Goal: Task Accomplishment & Management: Manage account settings

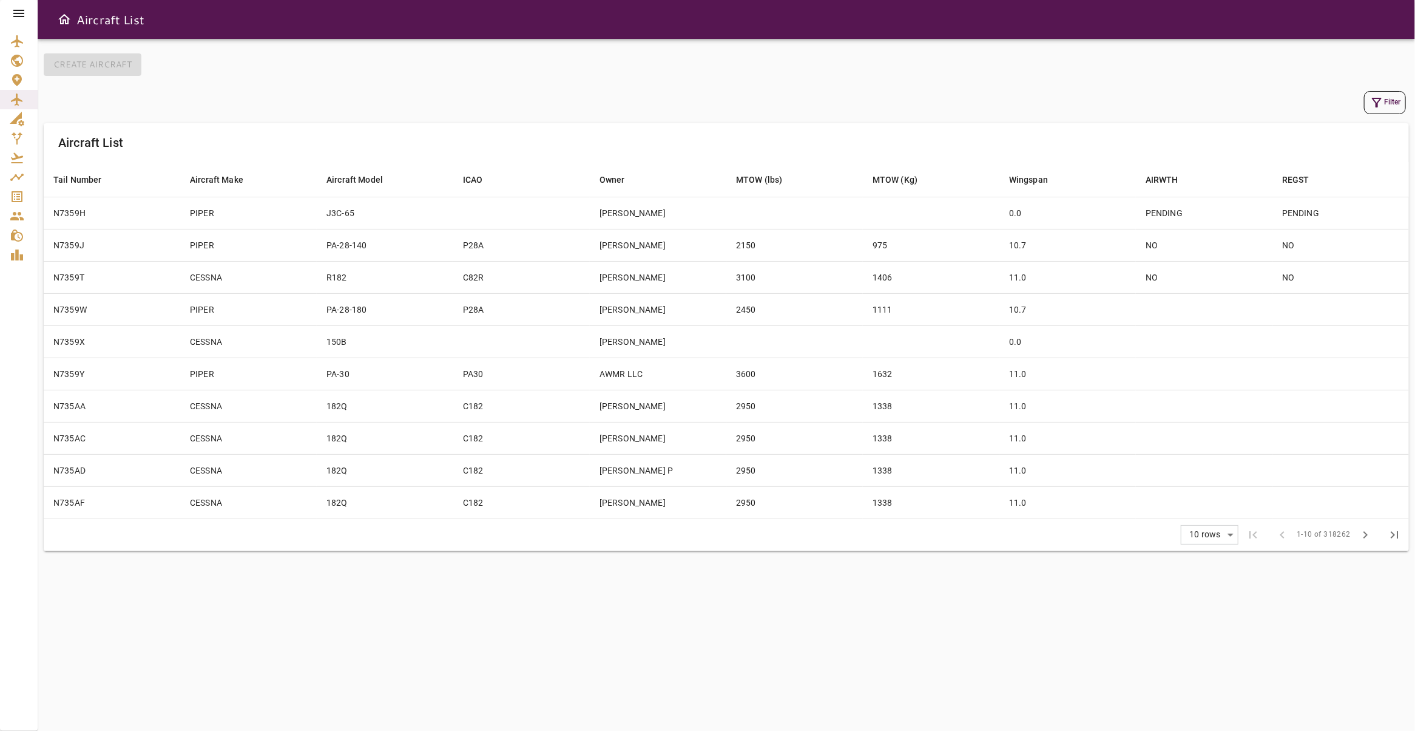
click at [19, 11] on icon at bounding box center [18, 13] width 11 height 7
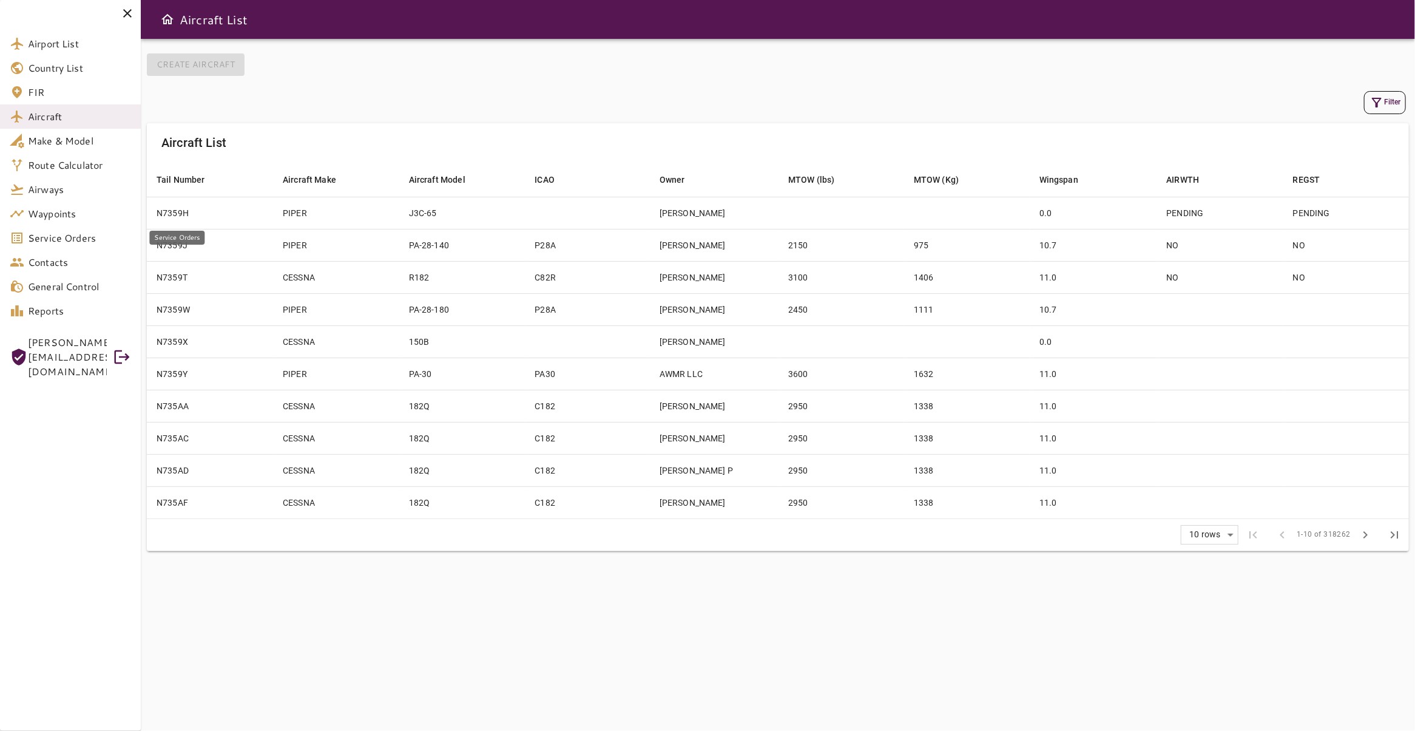
click at [76, 234] on span "Service Orders" at bounding box center [79, 238] width 103 height 15
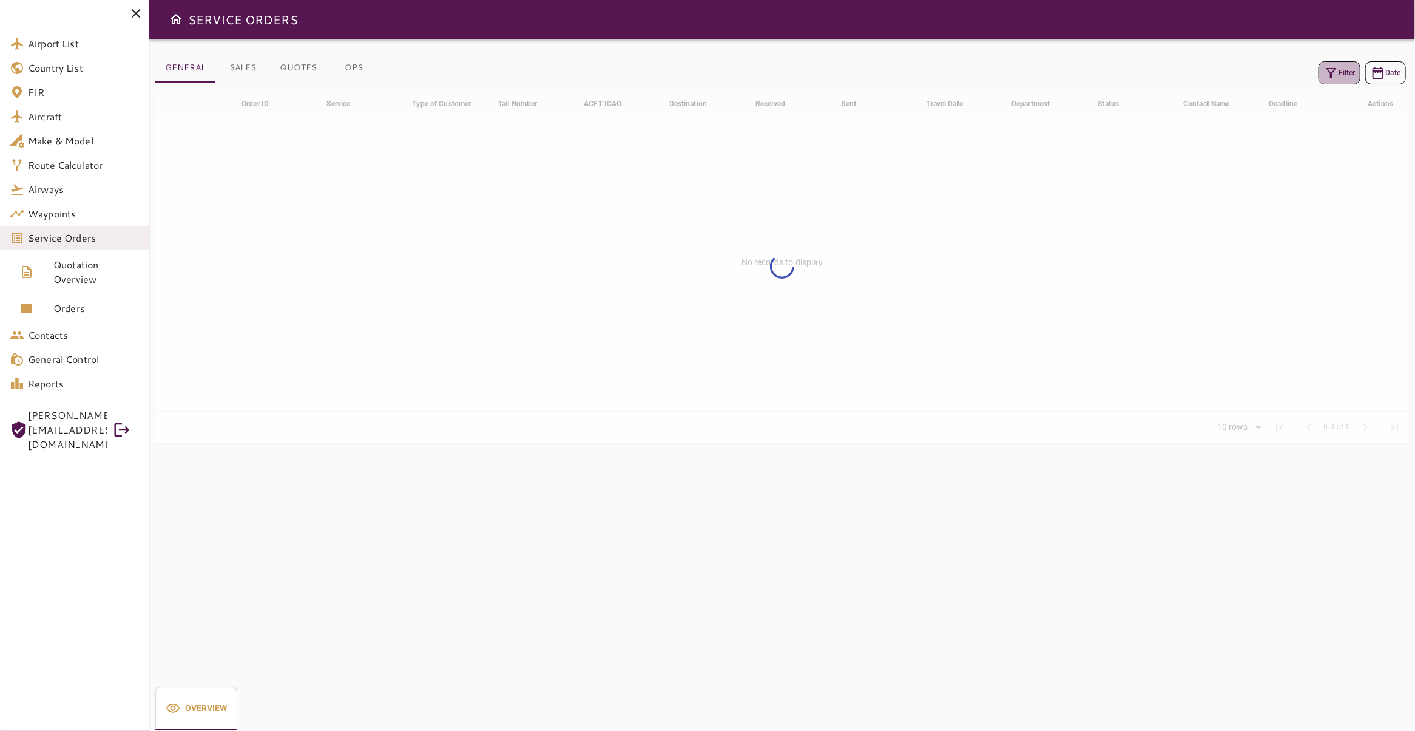
click at [1324, 75] on icon "button" at bounding box center [1331, 73] width 15 height 15
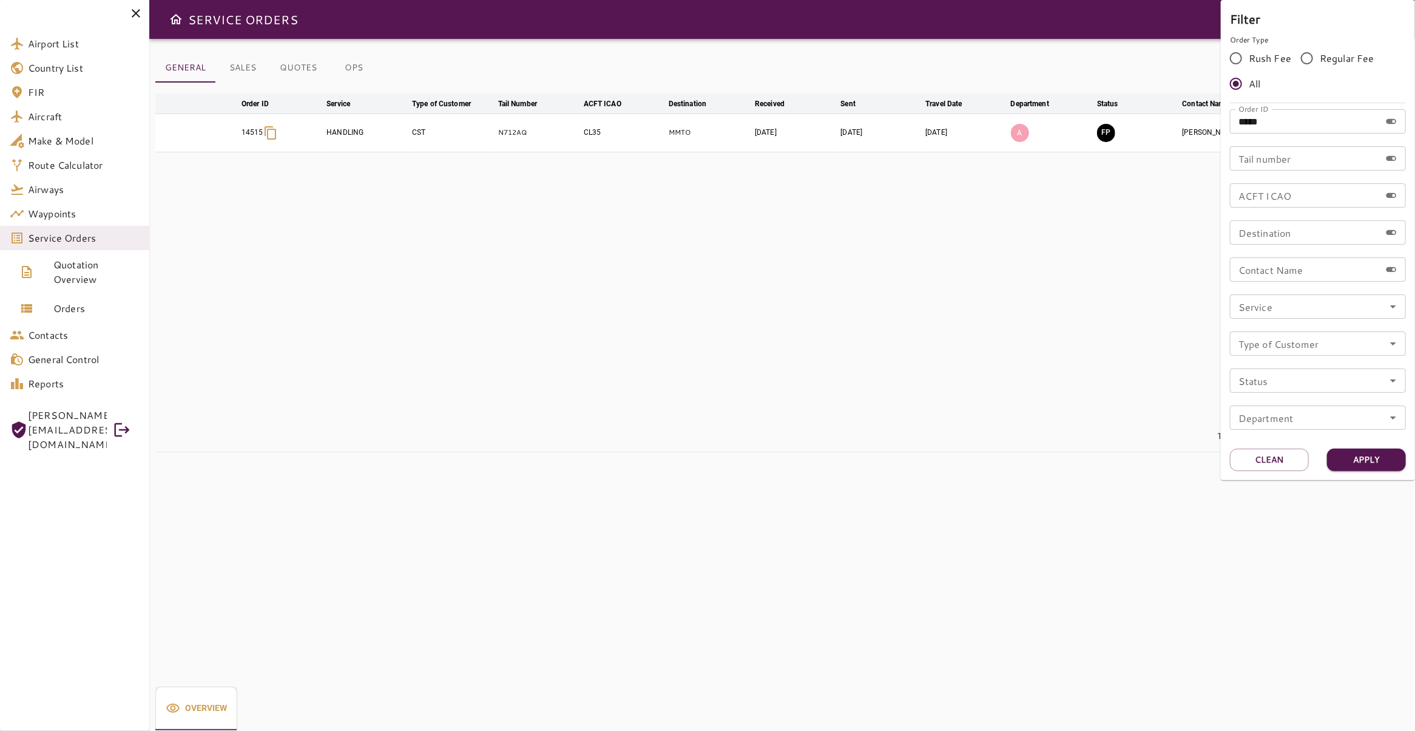
click at [1283, 123] on input "*****" at bounding box center [1305, 121] width 150 height 24
type input "*****"
click at [1371, 464] on button "Apply" at bounding box center [1366, 459] width 79 height 22
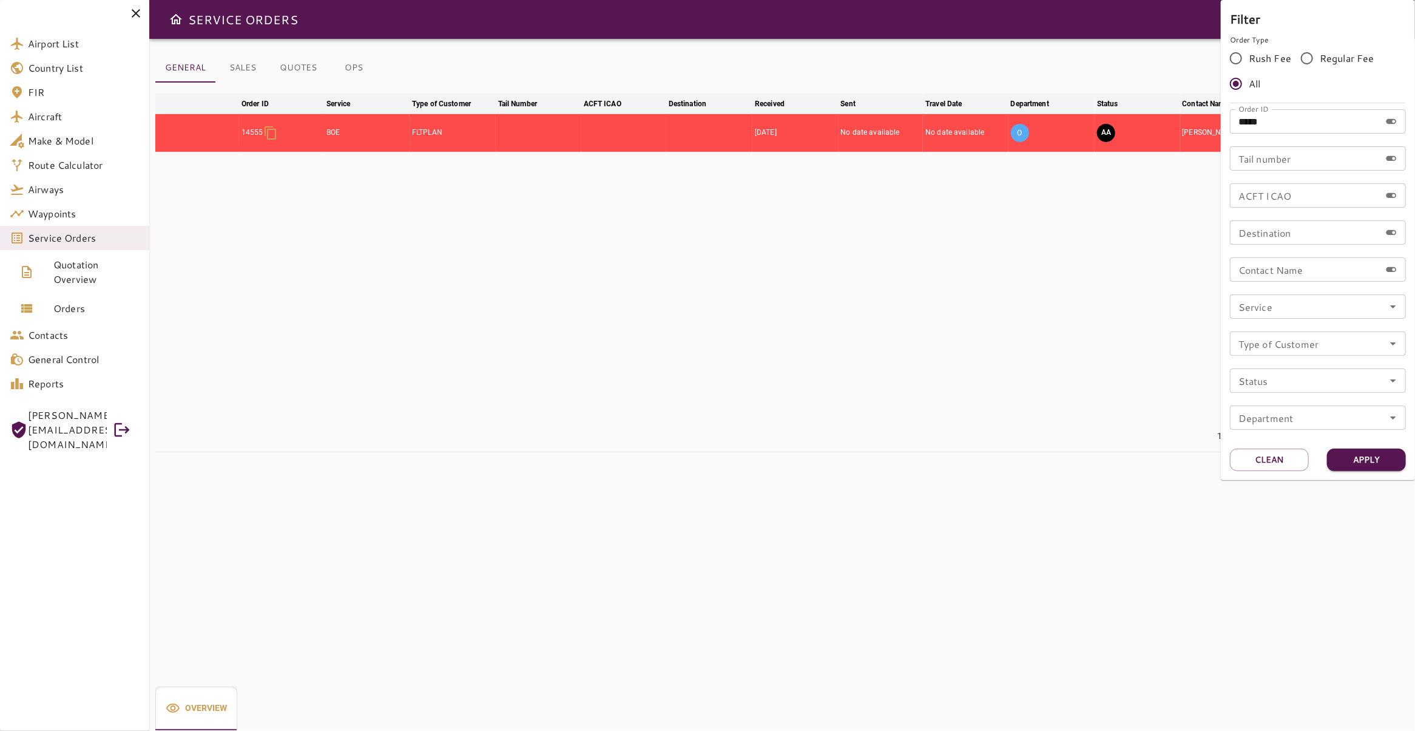
click at [602, 238] on div at bounding box center [707, 365] width 1415 height 731
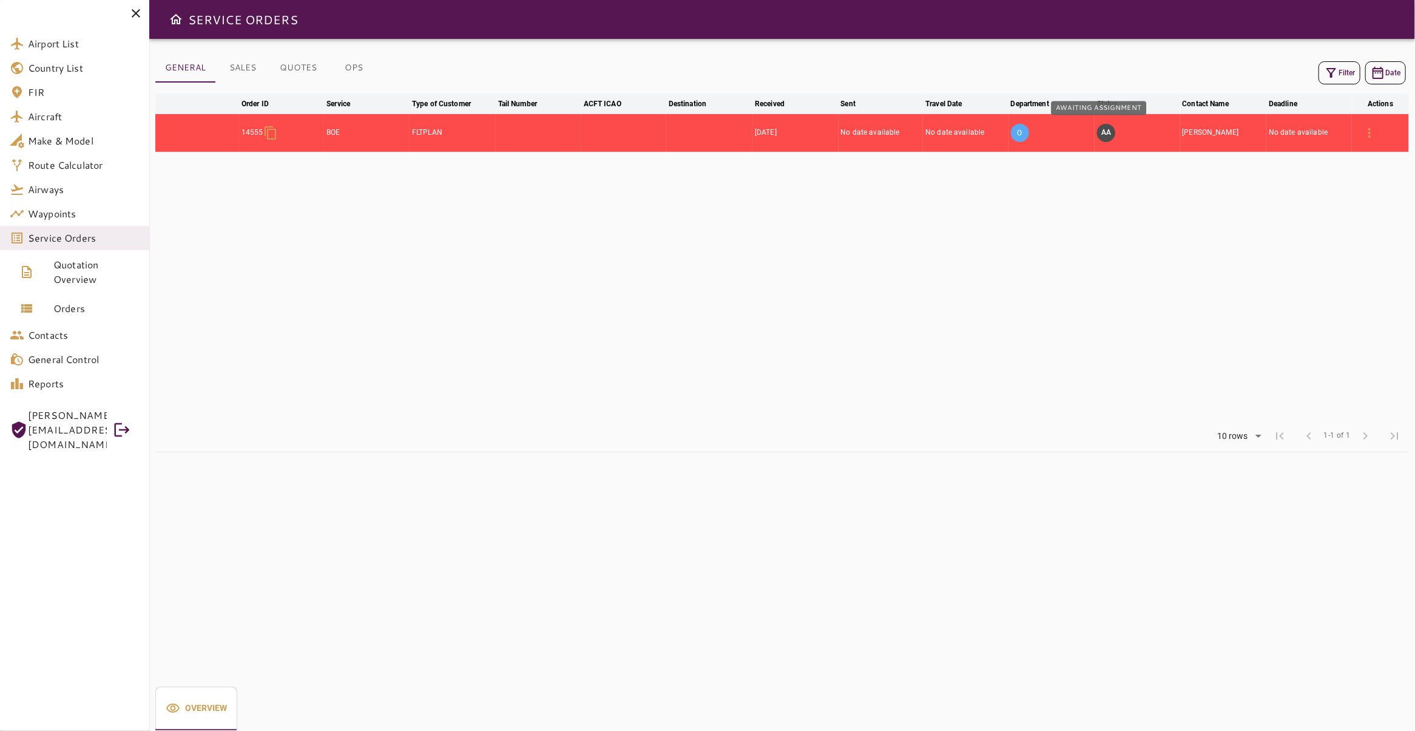
click at [1106, 135] on button "AA" at bounding box center [1106, 133] width 18 height 18
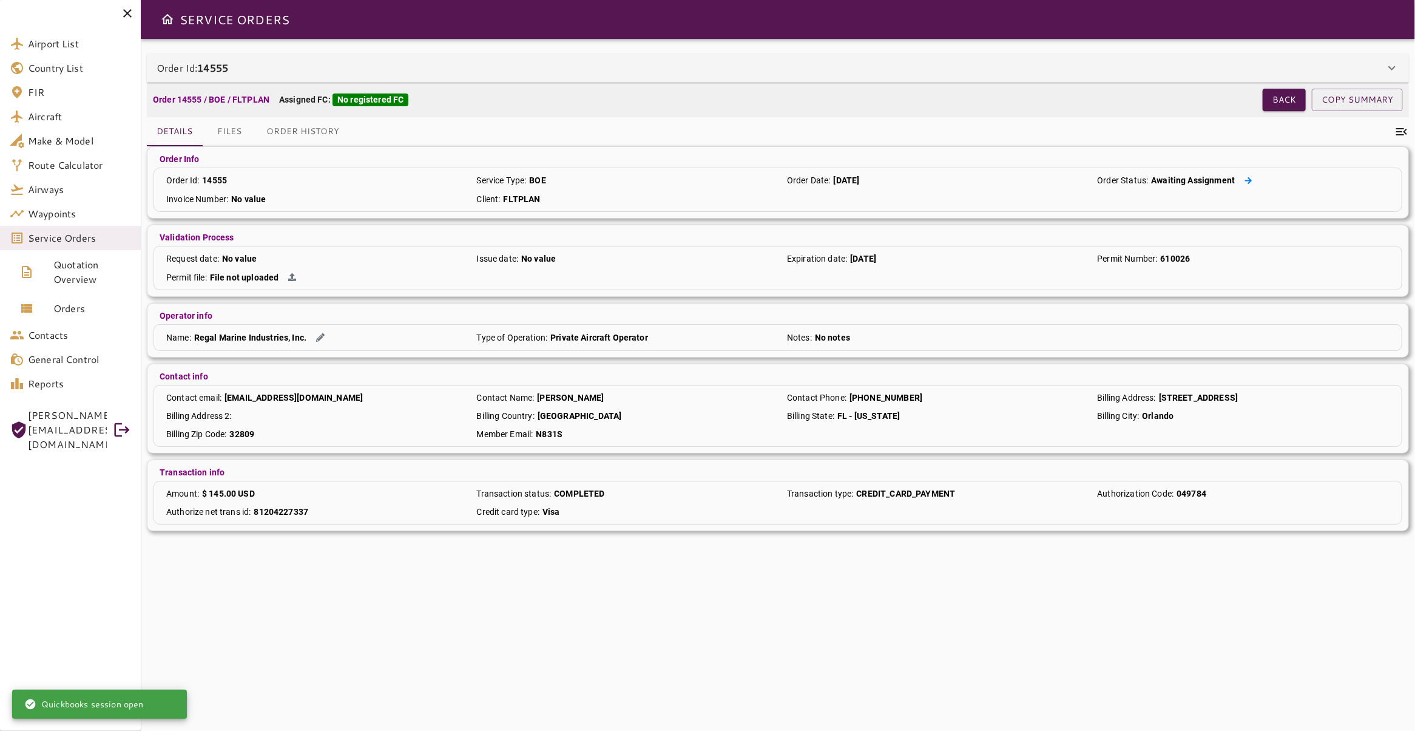
click at [1240, 182] on button at bounding box center [1249, 180] width 18 height 13
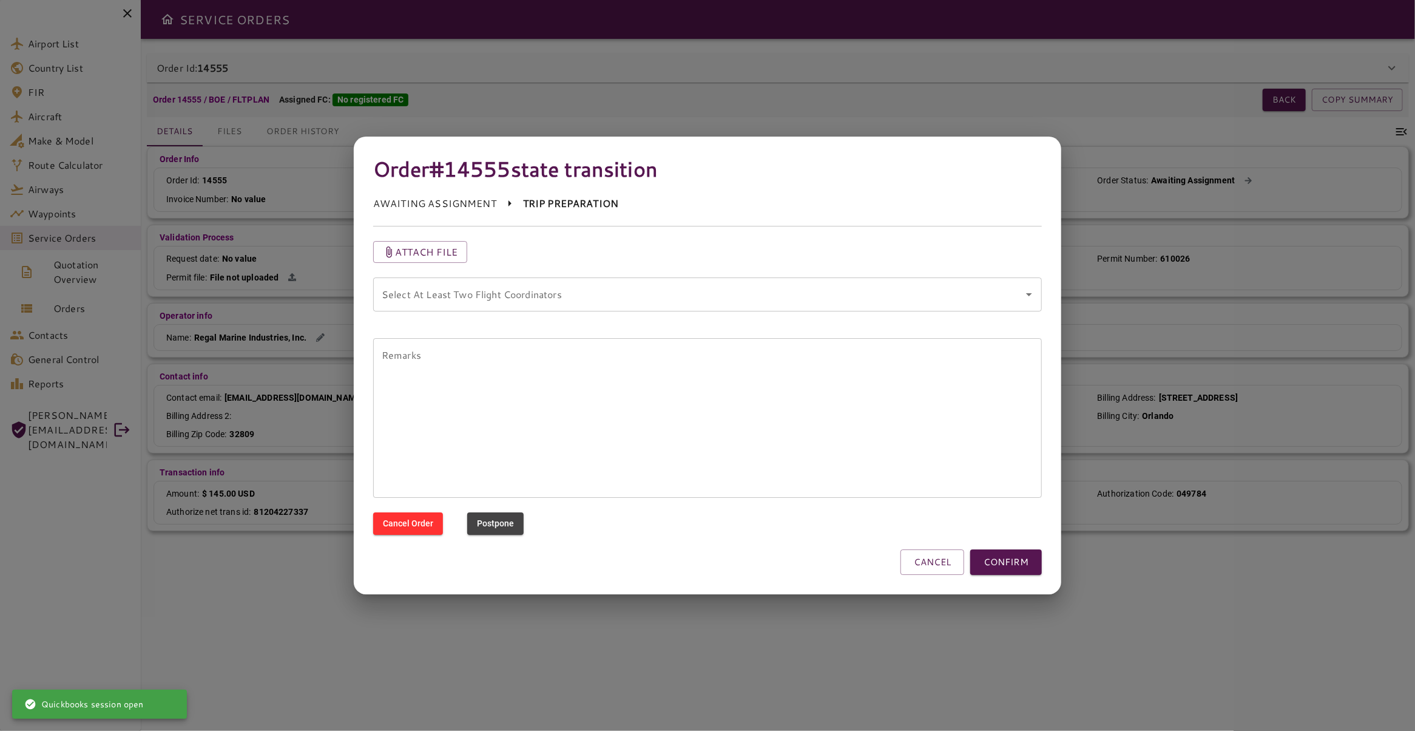
click at [1029, 294] on icon "Open" at bounding box center [1029, 294] width 6 height 3
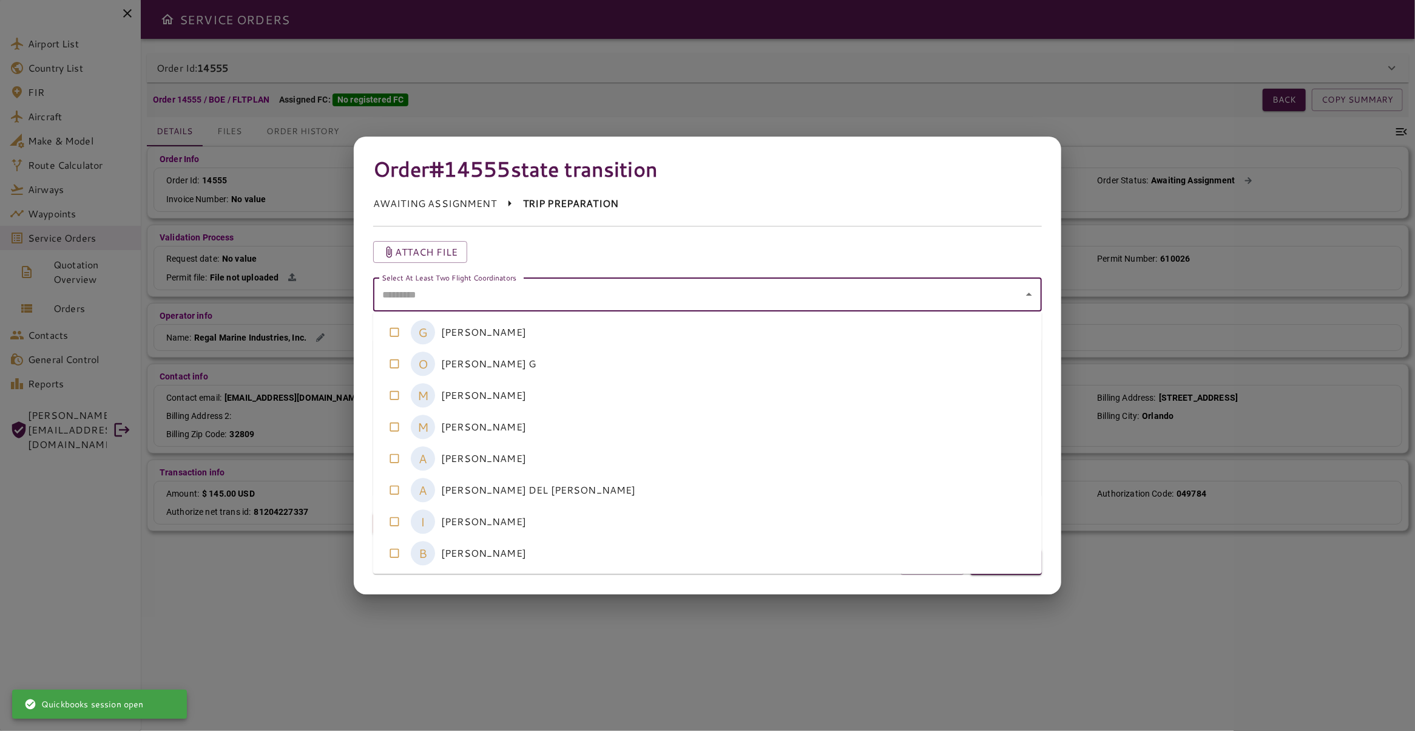
click at [642, 456] on coordinators-option-4 "A [PERSON_NAME]" at bounding box center [707, 458] width 669 height 32
click at [647, 484] on coordinators-option-5 "A [PERSON_NAME] DEL [PERSON_NAME]" at bounding box center [707, 490] width 669 height 32
click at [974, 590] on div "Order #14555 state transition AWAITING ASSIGNMENT TRIP PREPARATION Attach file …" at bounding box center [707, 365] width 707 height 457
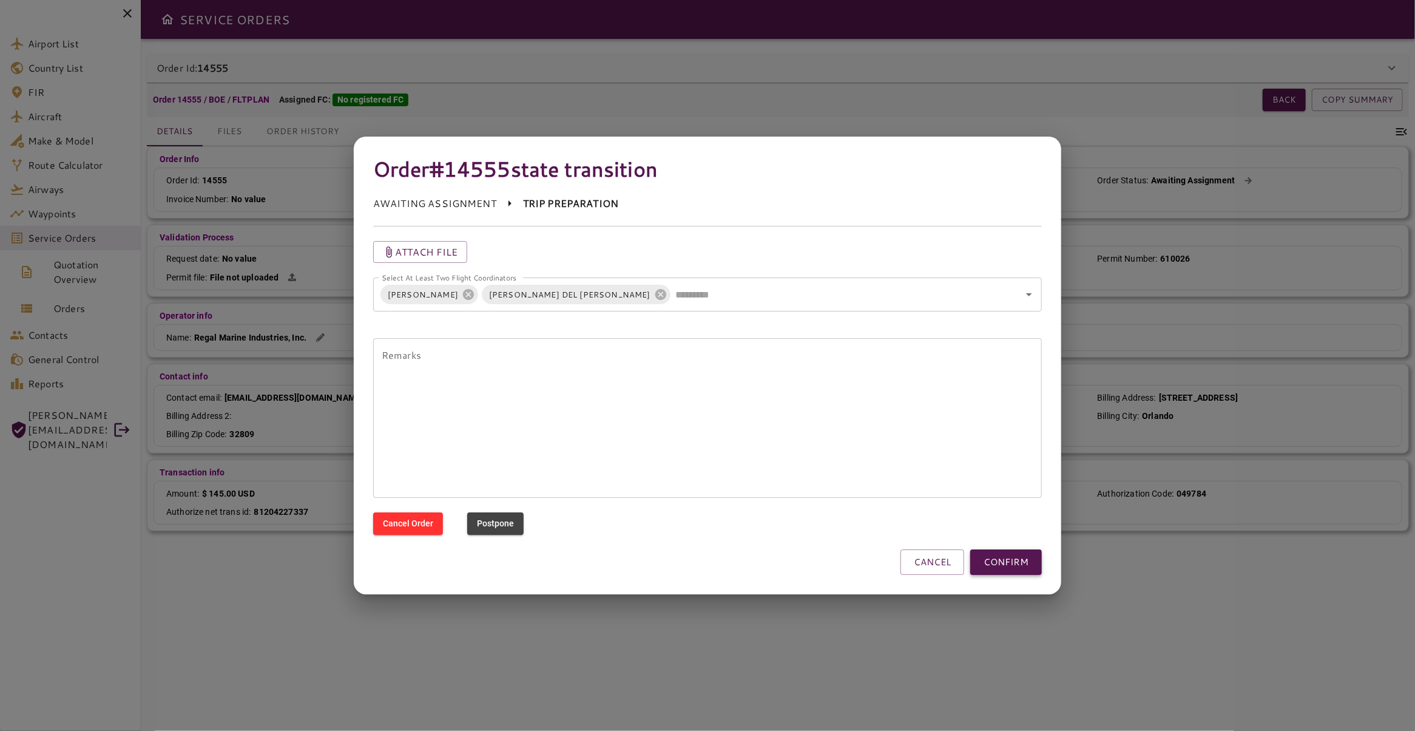
click at [1006, 567] on button "CONFIRM" at bounding box center [1006, 561] width 72 height 25
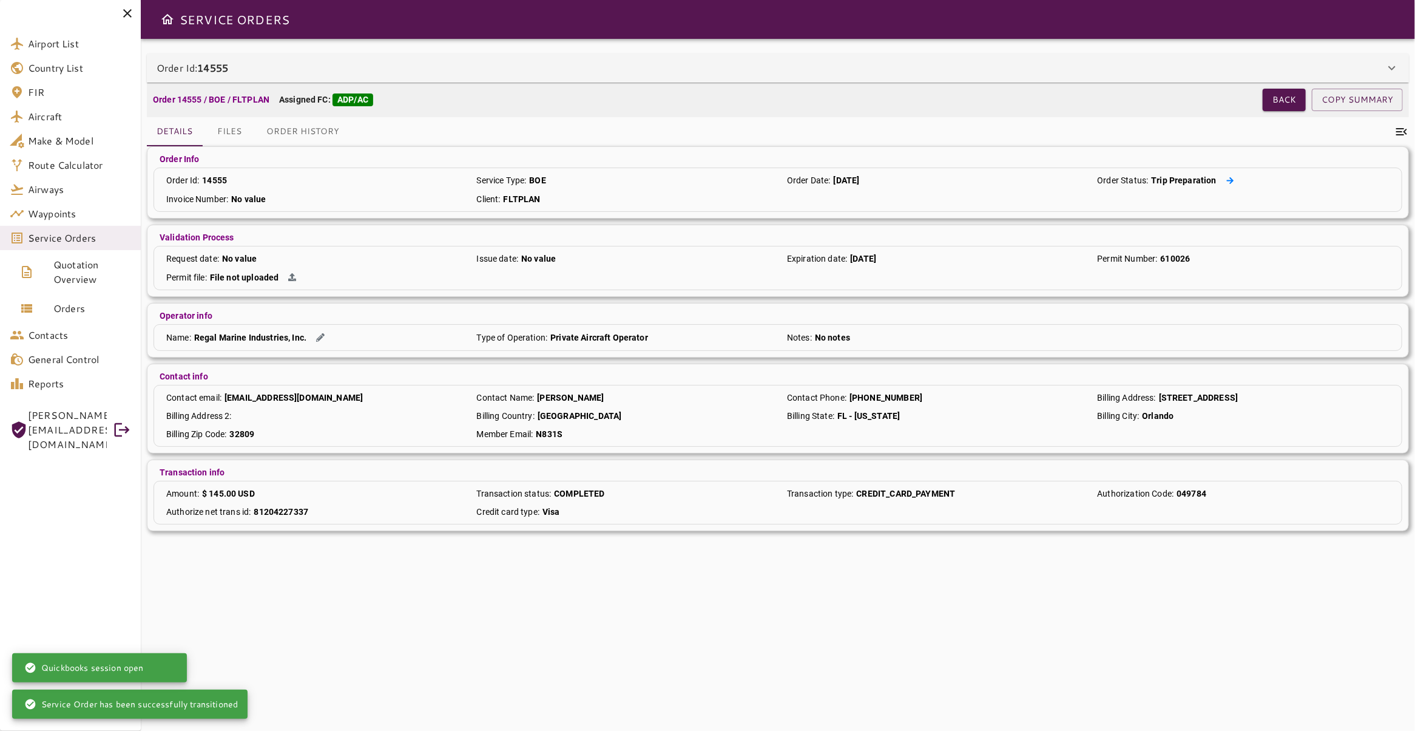
click at [1226, 181] on icon at bounding box center [1230, 181] width 8 height 8
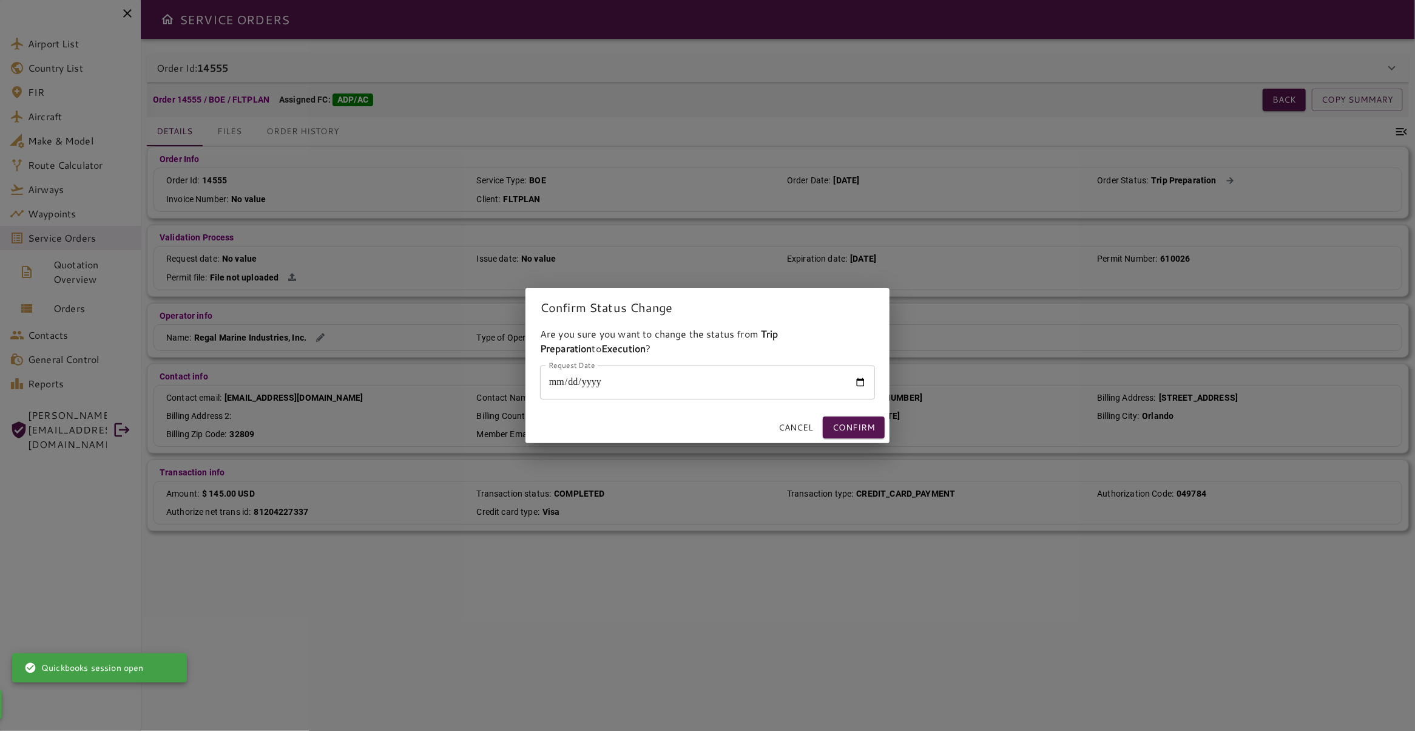
click at [862, 382] on input "Request Date" at bounding box center [707, 382] width 335 height 34
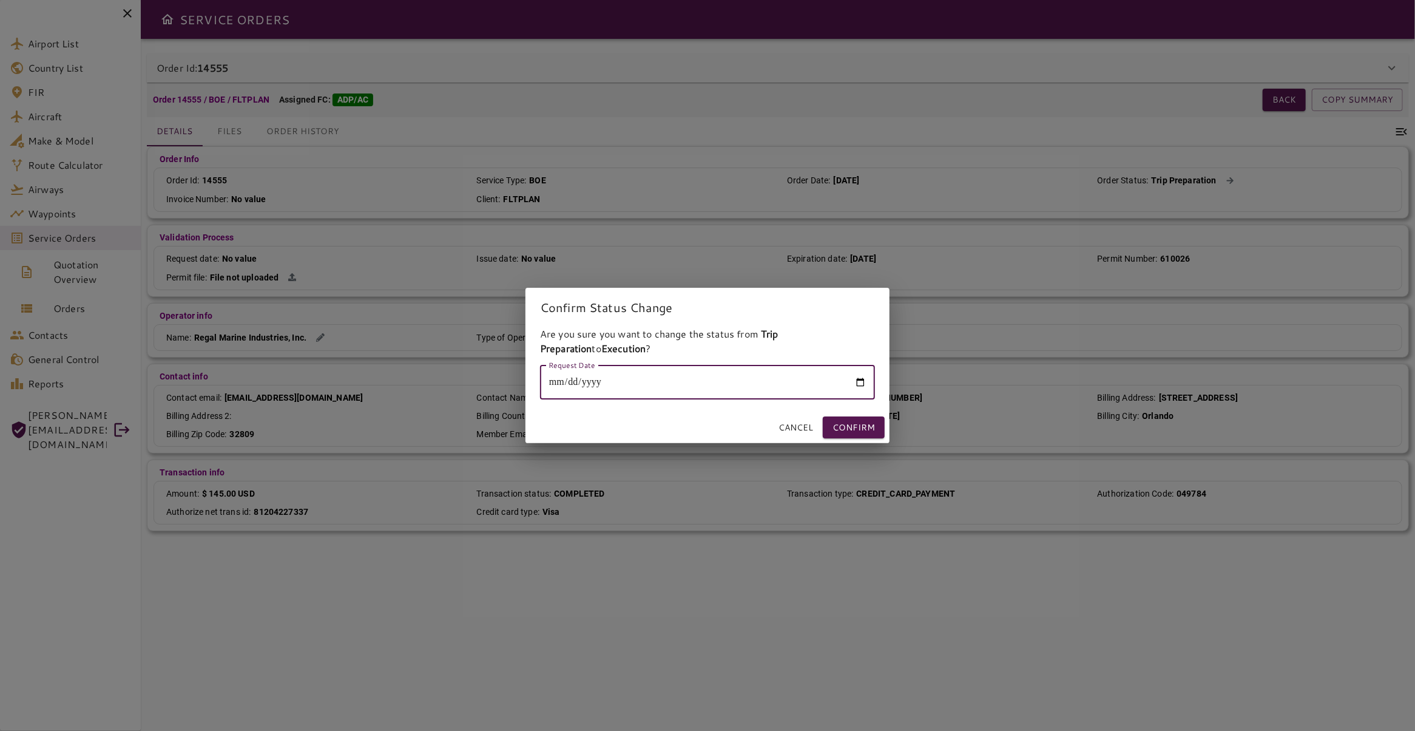
type input "**********"
click at [858, 432] on button "Confirm" at bounding box center [854, 427] width 62 height 22
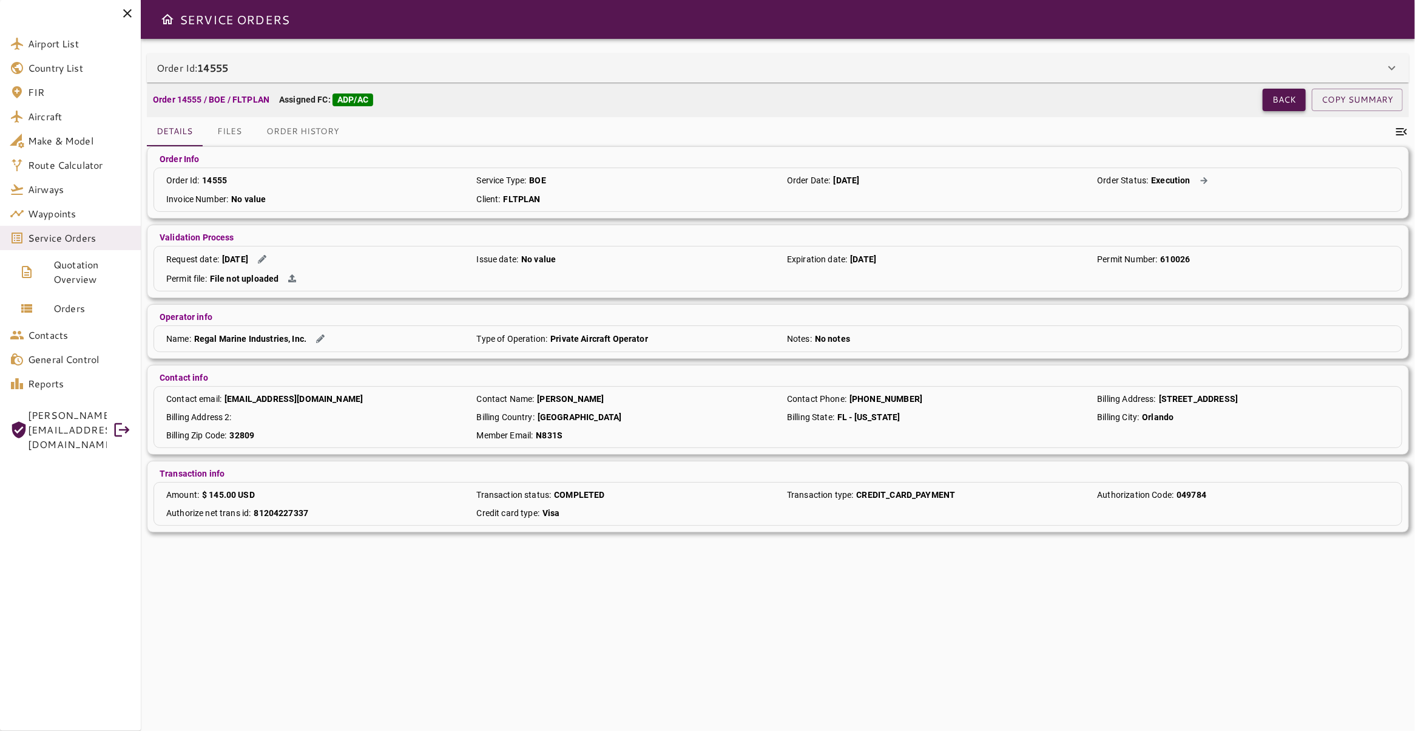
click at [1280, 93] on button "Back" at bounding box center [1284, 100] width 43 height 22
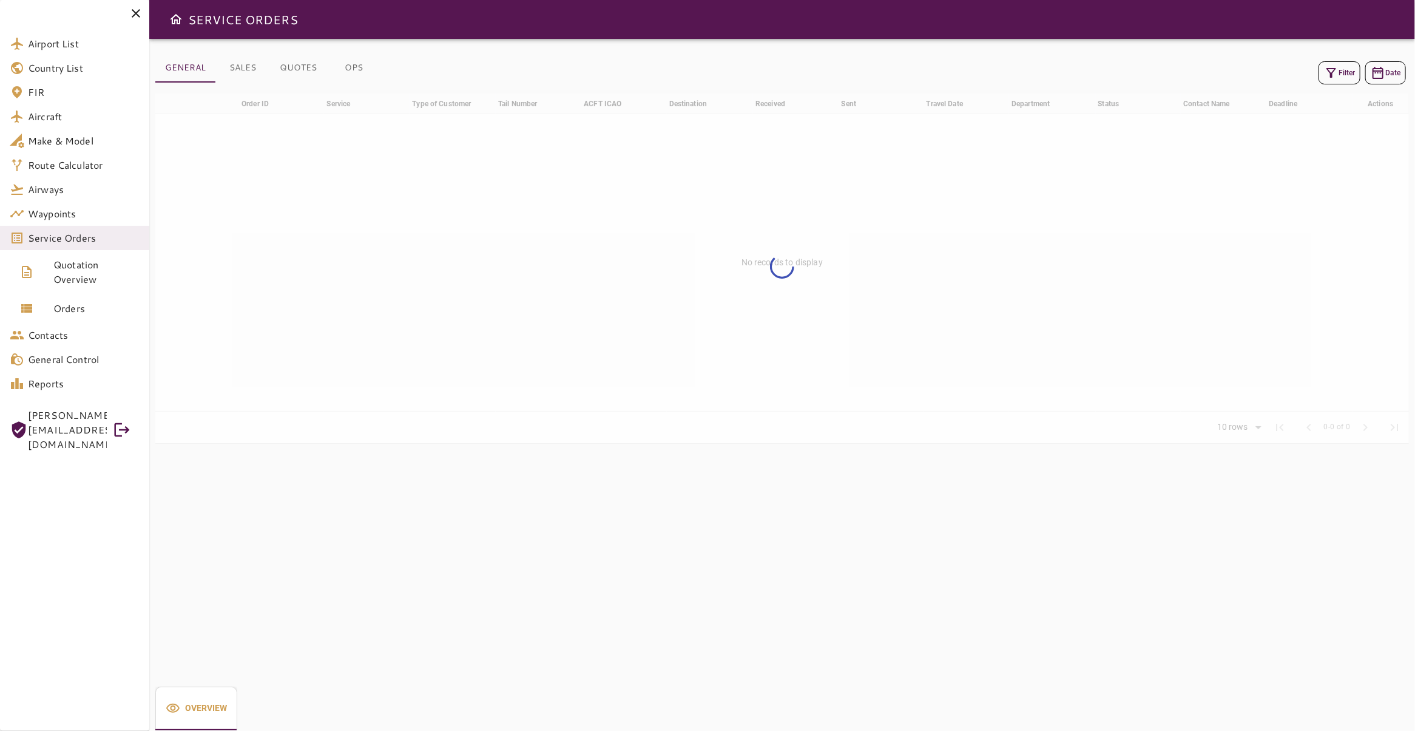
click at [1331, 73] on button "Filter" at bounding box center [1339, 72] width 42 height 23
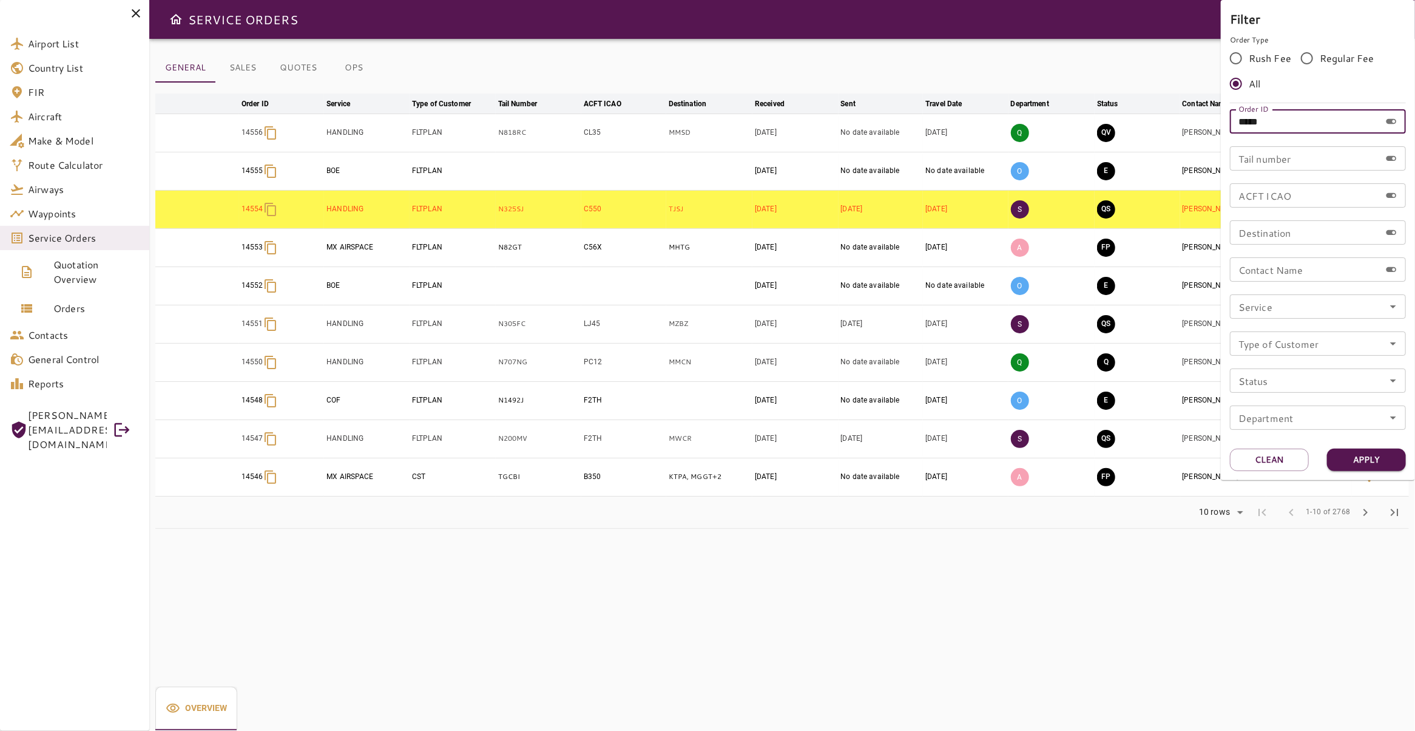
drag, startPoint x: 1307, startPoint y: 124, endPoint x: 1253, endPoint y: 124, distance: 54.6
click at [1253, 124] on input "*****" at bounding box center [1305, 121] width 150 height 24
type input "*****"
click at [1366, 456] on button "Apply" at bounding box center [1366, 459] width 79 height 22
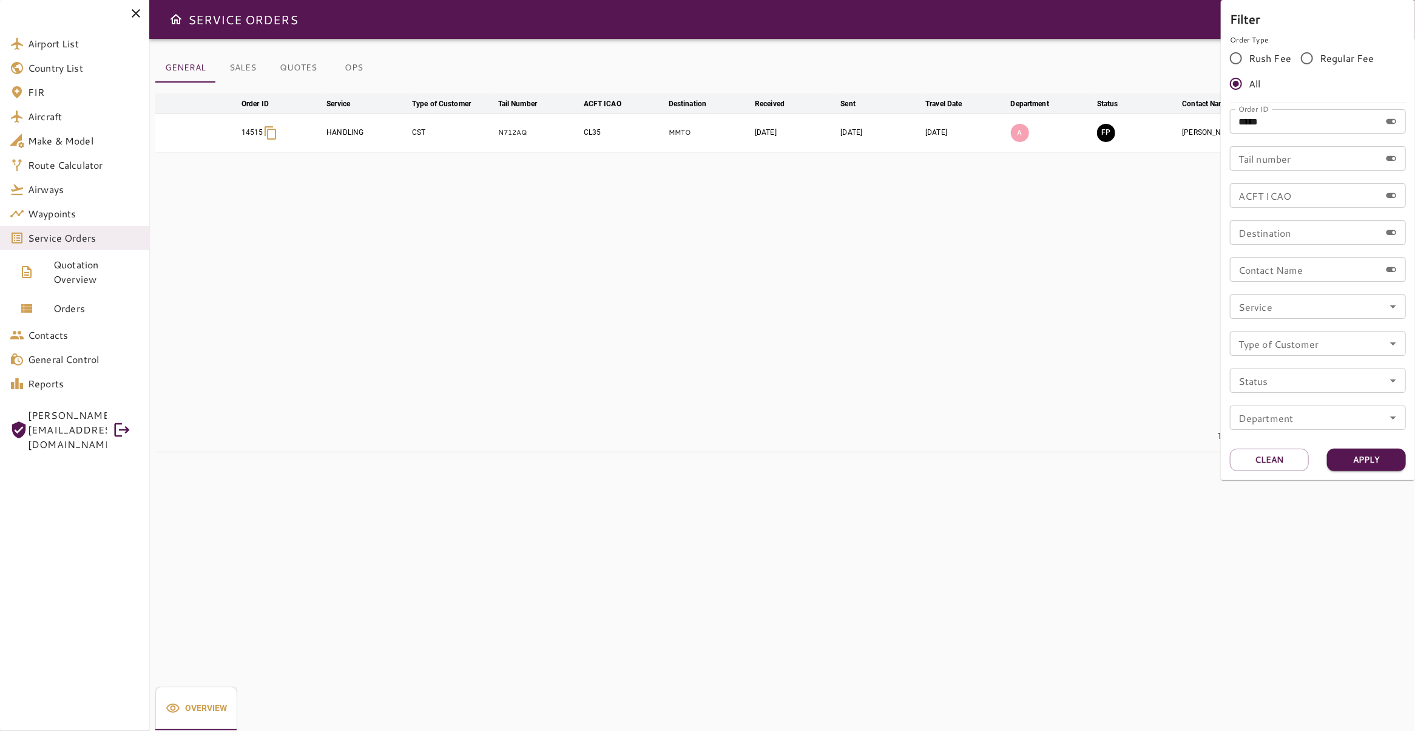
click at [678, 343] on div at bounding box center [707, 365] width 1415 height 731
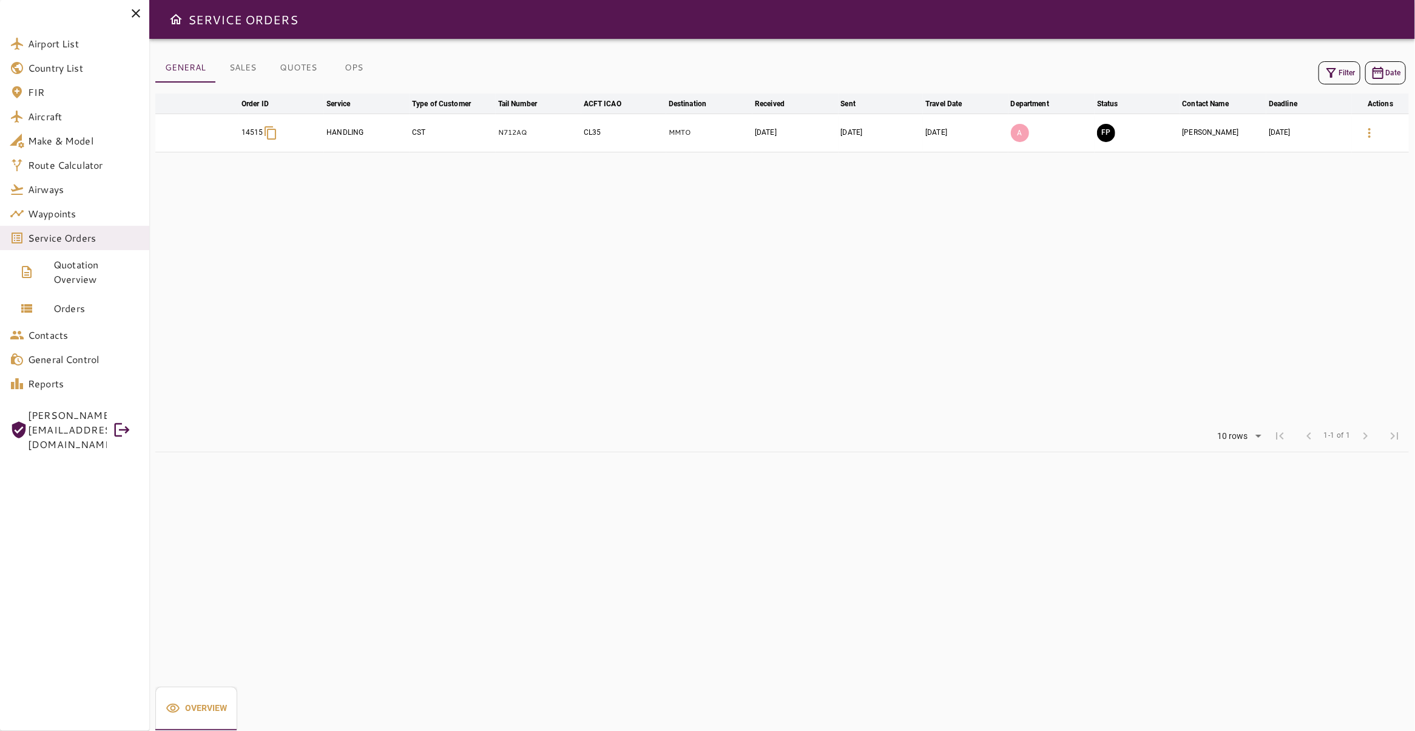
click at [618, 138] on td "CL35" at bounding box center [623, 132] width 85 height 38
click at [1362, 132] on icon "button" at bounding box center [1369, 133] width 15 height 15
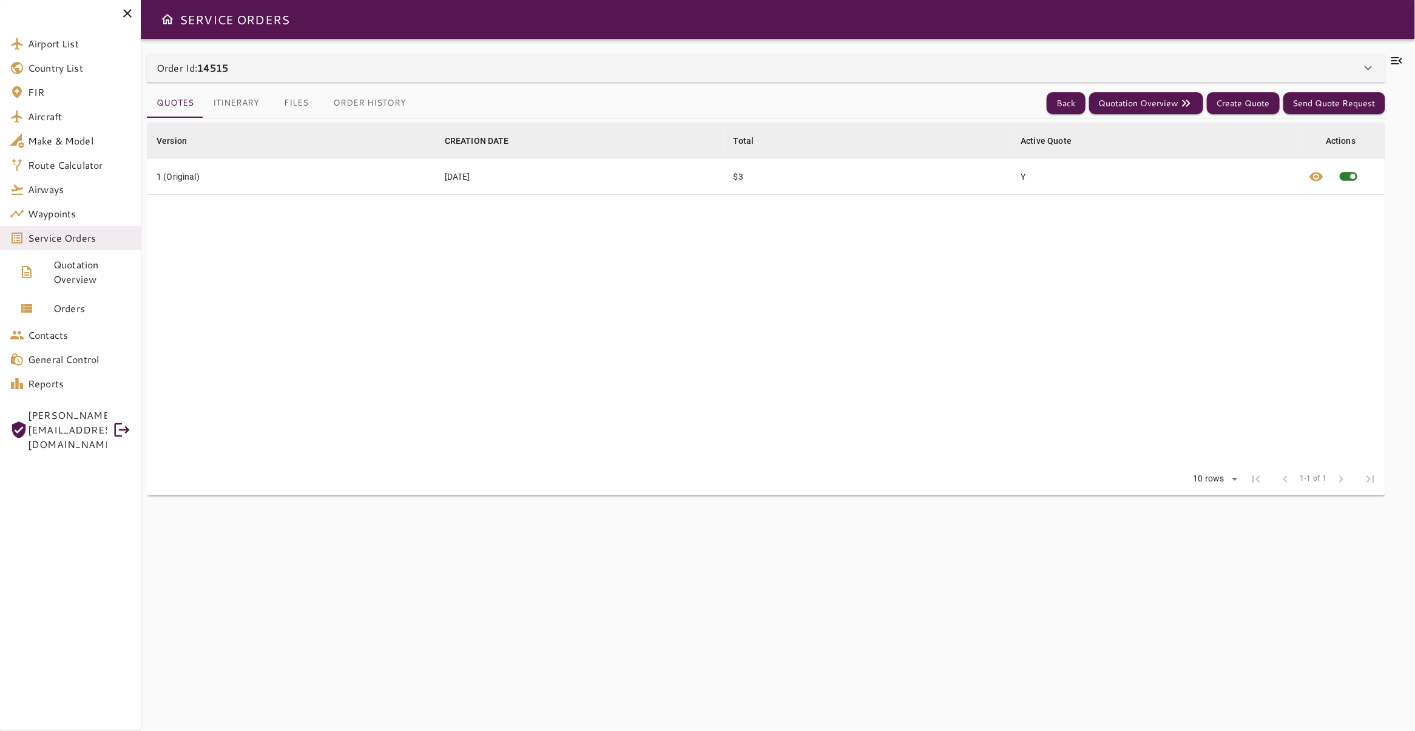
click at [1389, 54] on icon at bounding box center [1396, 60] width 15 height 15
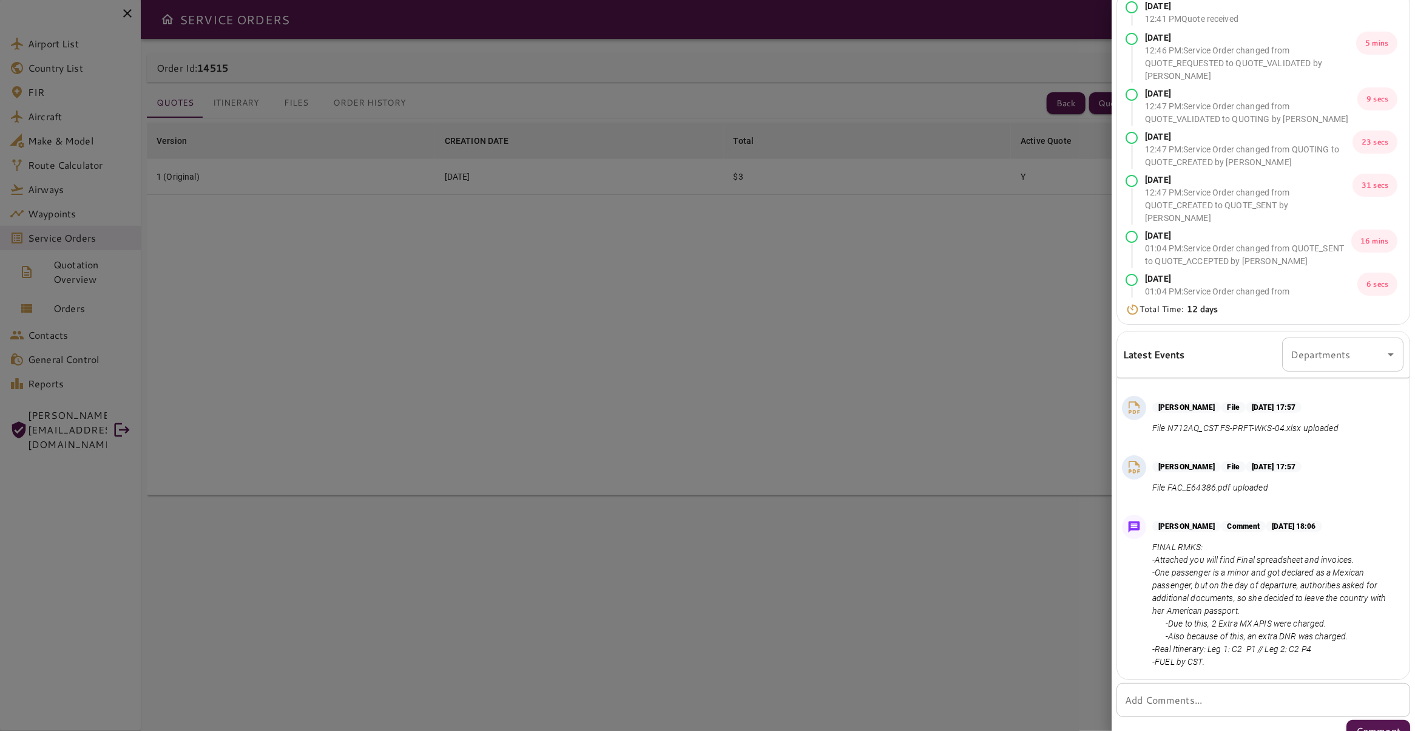
scroll to position [46, 0]
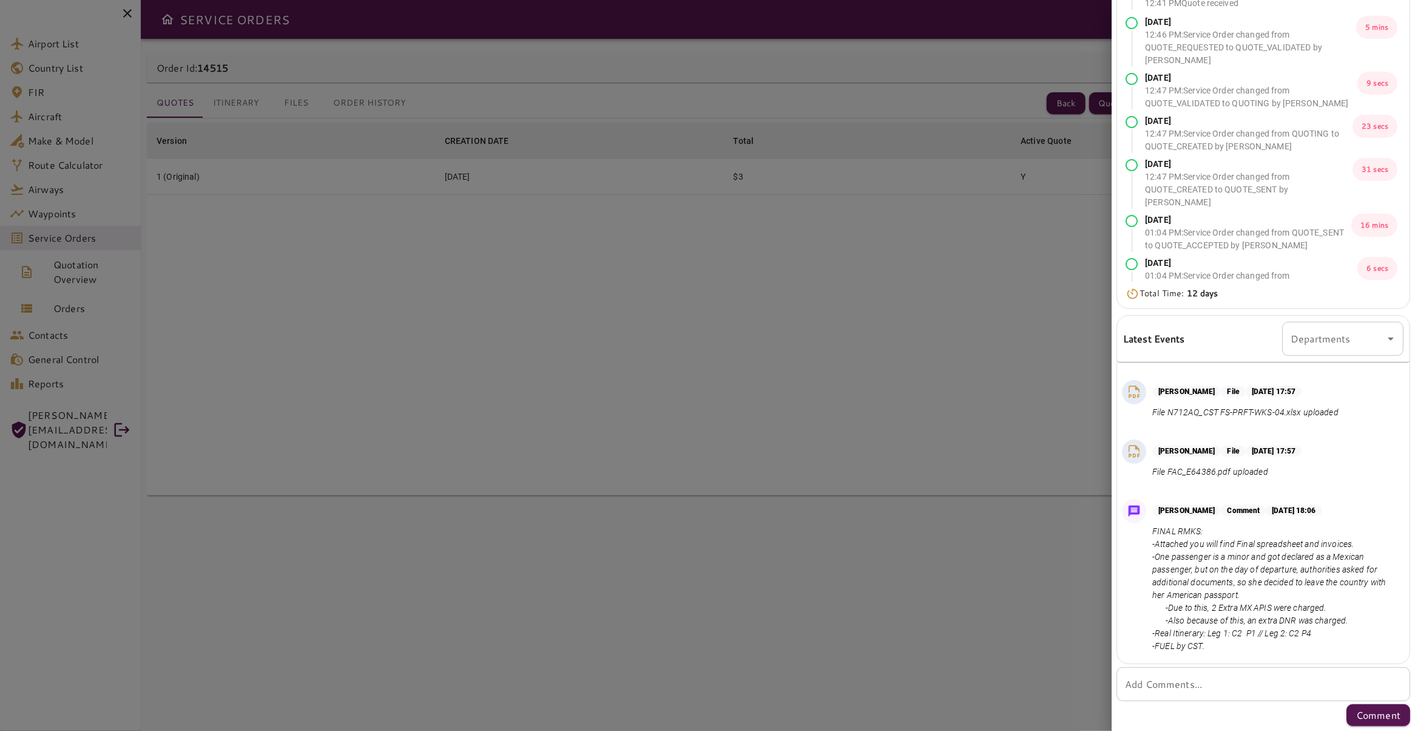
click at [1014, 379] on div at bounding box center [707, 365] width 1415 height 731
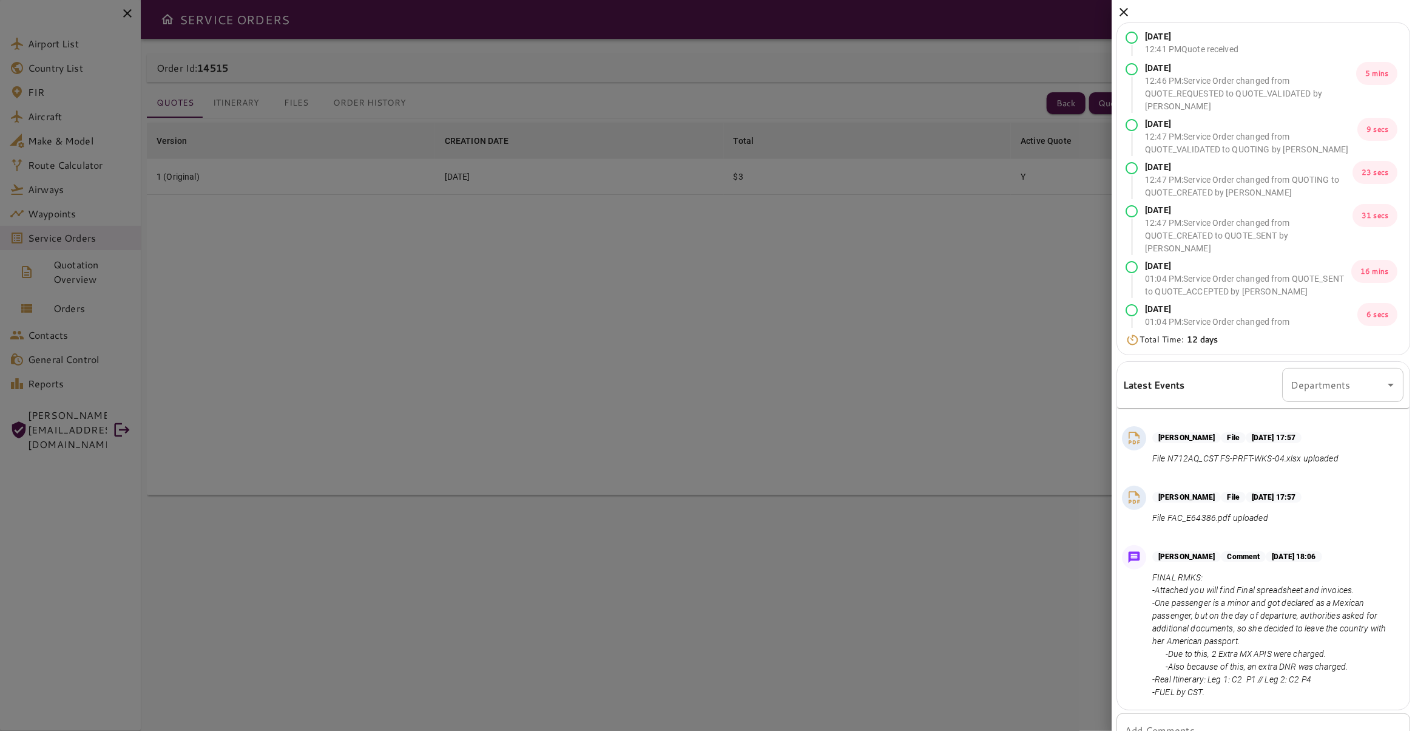
click at [1123, 13] on icon at bounding box center [1123, 12] width 8 height 8
